Goal: Check status: Check status

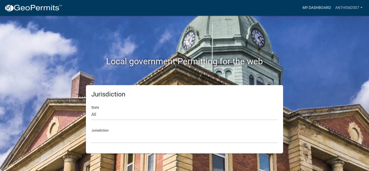
click at [313, 8] on link "My Dashboard" at bounding box center [317, 8] width 33 height 10
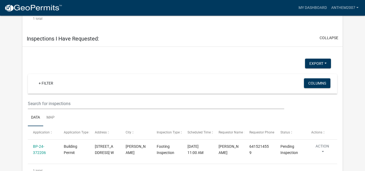
scroll to position [403, 0]
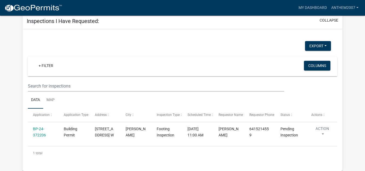
drag, startPoint x: 0, startPoint y: 100, endPoint x: 3, endPoint y: 31, distance: 68.7
drag, startPoint x: 3, startPoint y: 31, endPoint x: 10, endPoint y: 24, distance: 10.5
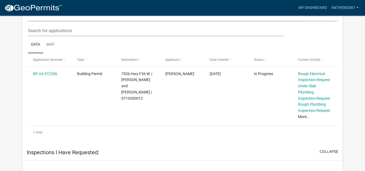
scroll to position [272, 0]
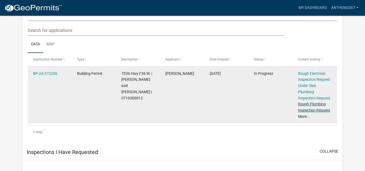
click at [307, 105] on link "Rough Plumbing Inspection Request" at bounding box center [314, 107] width 32 height 11
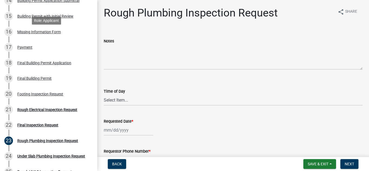
scroll to position [315, 0]
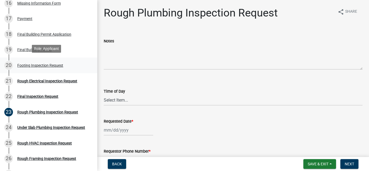
click at [67, 62] on div "20 Footing Inspection Request" at bounding box center [46, 65] width 84 height 9
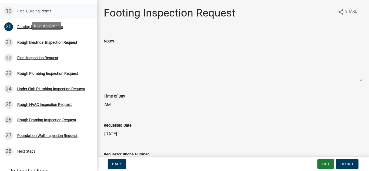
scroll to position [353, 0]
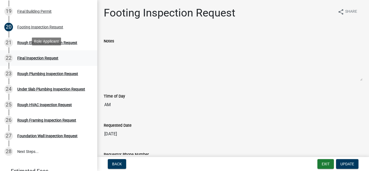
click at [45, 56] on div "Final Inspection Request" at bounding box center [37, 58] width 41 height 4
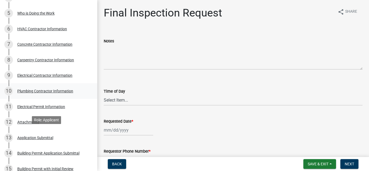
scroll to position [0, 0]
